Goal: Task Accomplishment & Management: Manage account settings

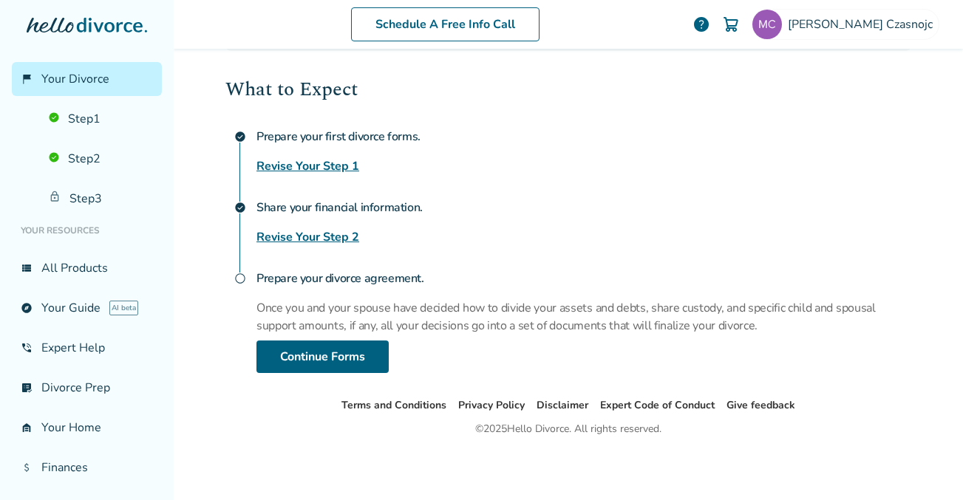
scroll to position [199, 0]
click at [324, 359] on link "Continue Forms" at bounding box center [322, 357] width 132 height 33
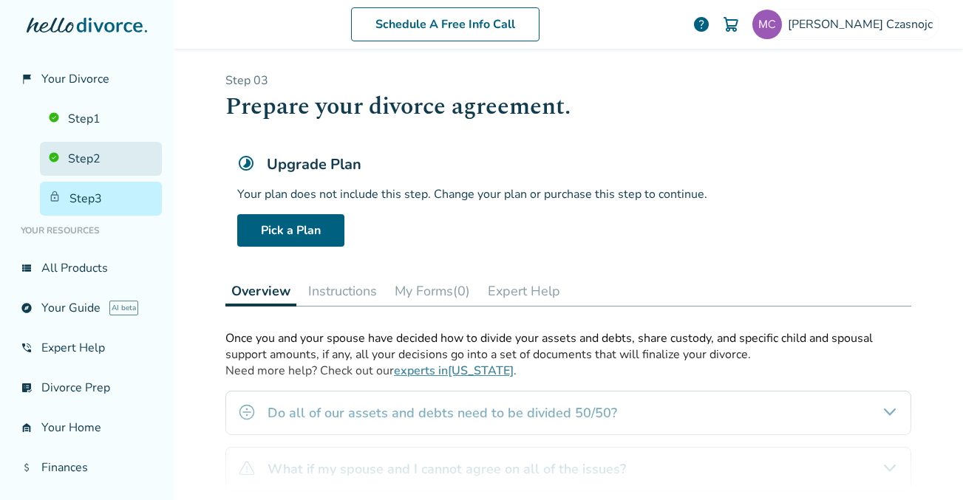
click at [74, 157] on link "Step 2" at bounding box center [101, 159] width 122 height 34
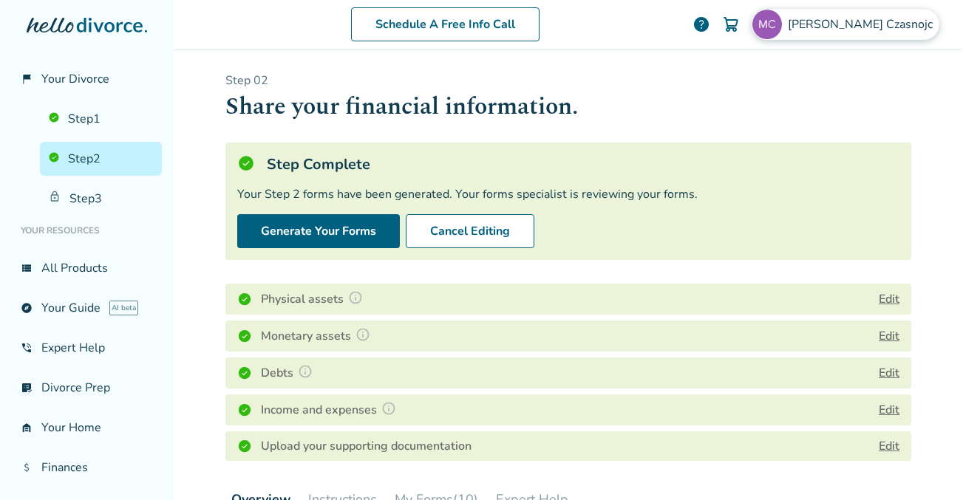
click at [864, 27] on span "[PERSON_NAME]" at bounding box center [863, 24] width 151 height 16
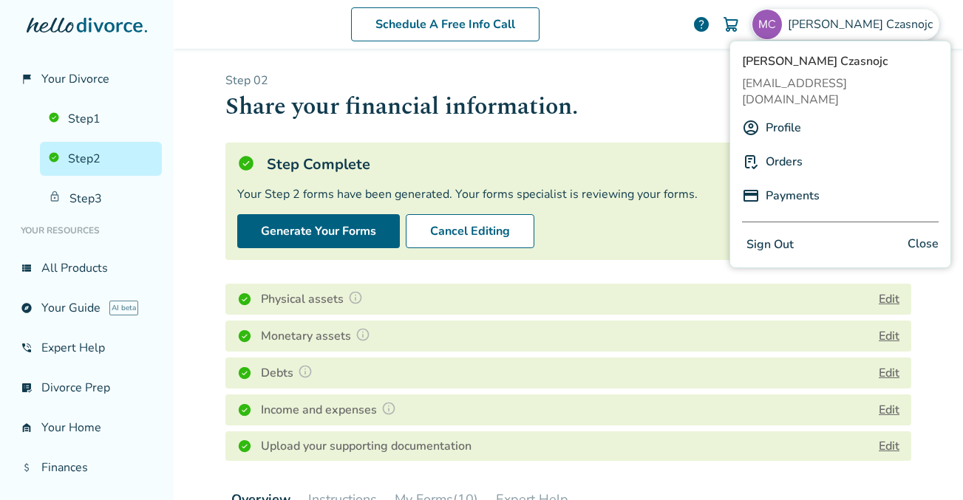
click at [772, 234] on button "Sign Out" at bounding box center [770, 244] width 56 height 21
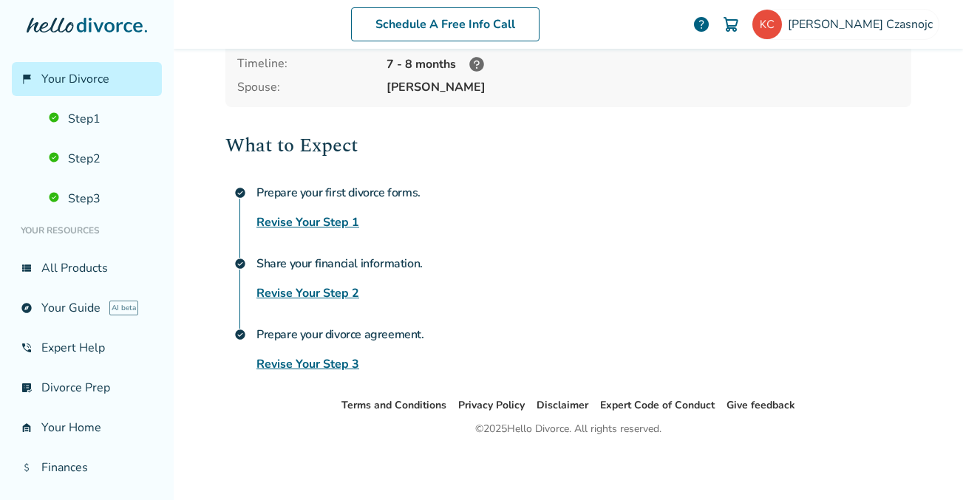
scroll to position [143, 0]
click at [85, 202] on link "Step 3" at bounding box center [101, 199] width 122 height 34
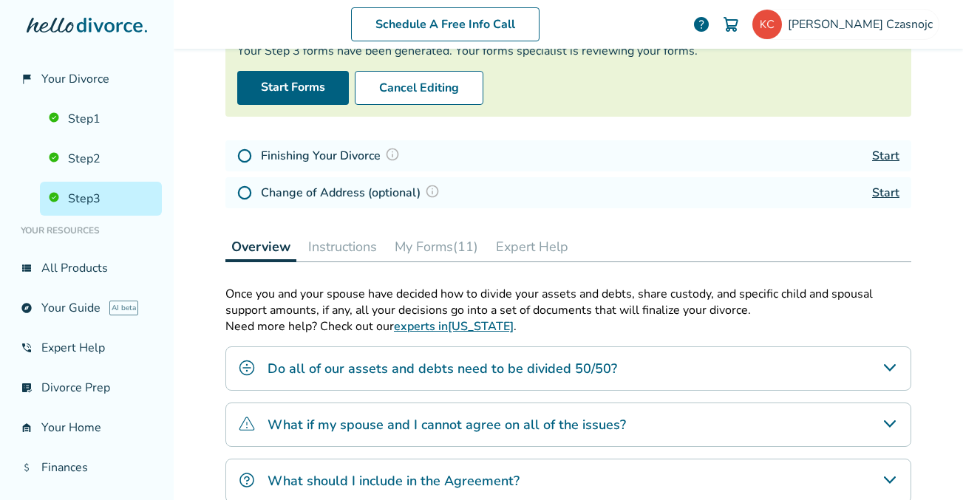
scroll to position [72, 0]
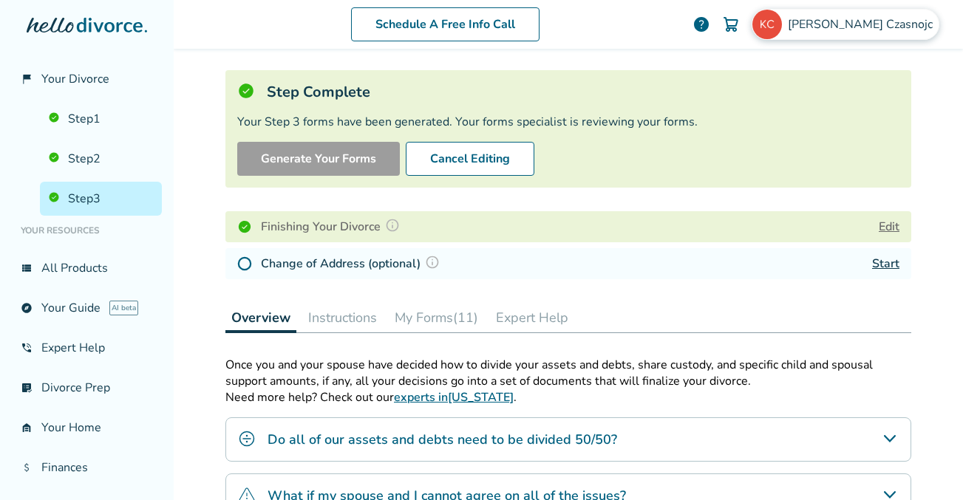
click at [891, 26] on span "Kori Czasnojc" at bounding box center [863, 24] width 151 height 16
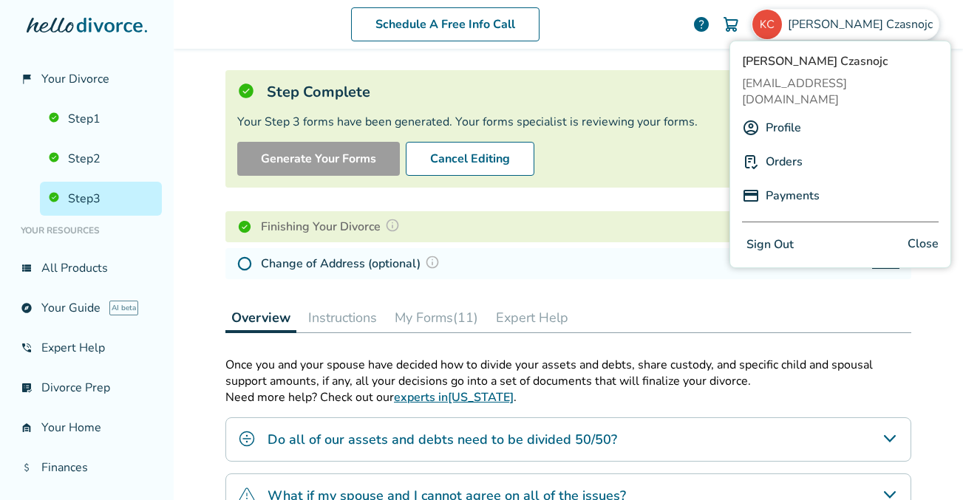
click at [776, 234] on button "Sign Out" at bounding box center [770, 244] width 56 height 21
